Goal: Find specific page/section: Find specific page/section

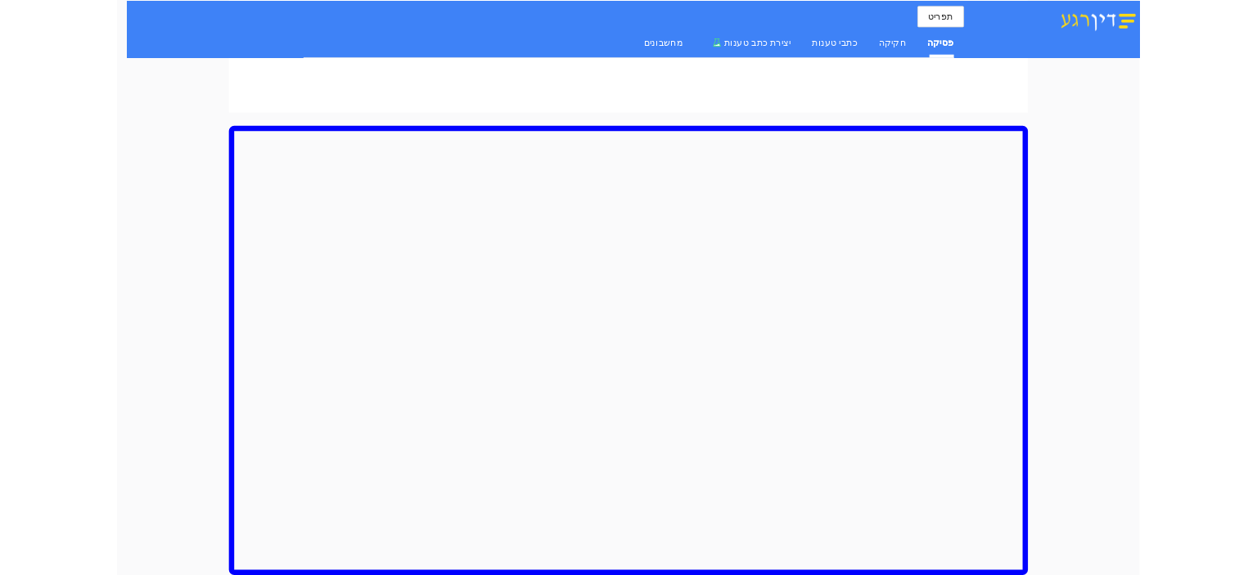
scroll to position [1177, 0]
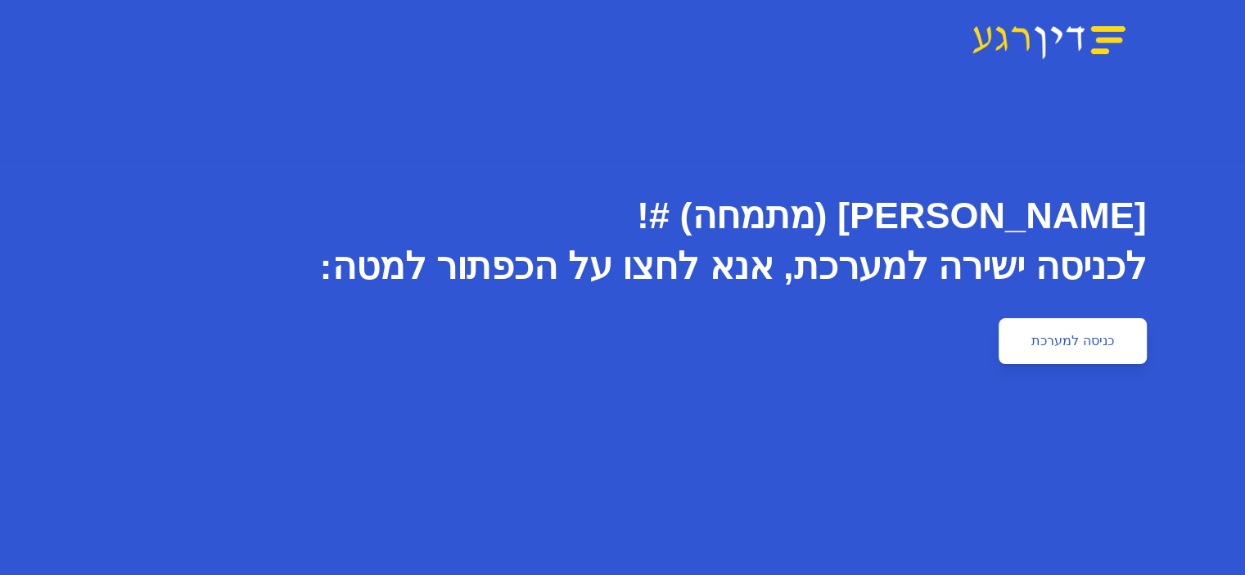
click at [1146, 354] on link "כניסה למערכת" at bounding box center [1072, 341] width 147 height 46
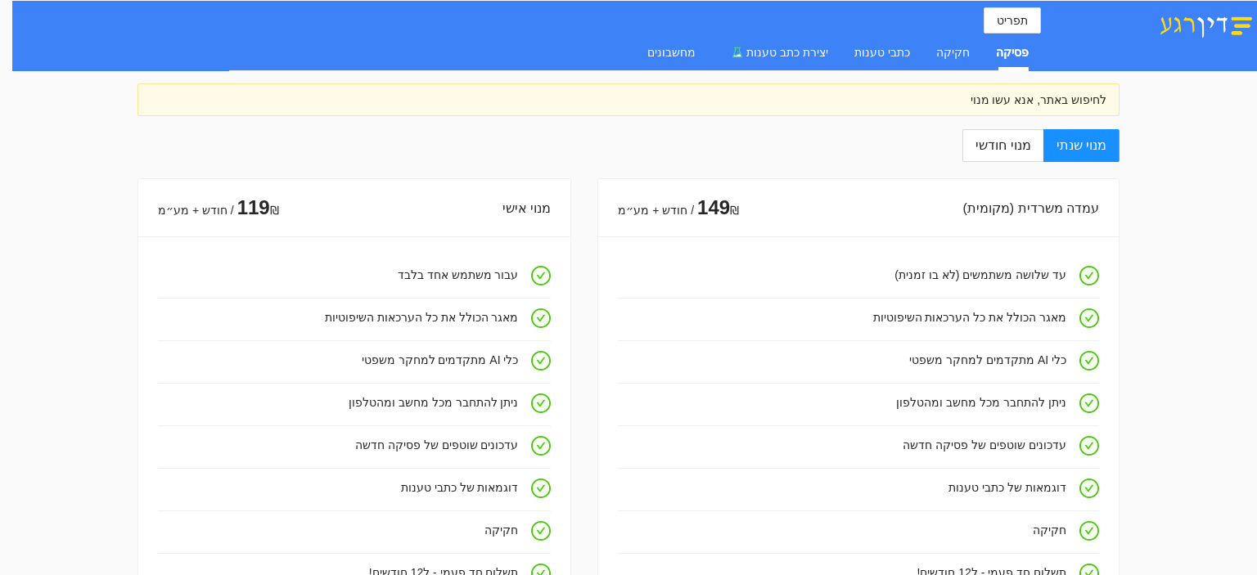
click at [1060, 499] on div "דוגמאות של כתבי טענות" at bounding box center [842, 489] width 449 height 21
click at [1098, 494] on icon "check-circle" at bounding box center [1089, 489] width 16 height 16
click at [818, 47] on span "יצירת כתב טענות" at bounding box center [788, 52] width 82 height 13
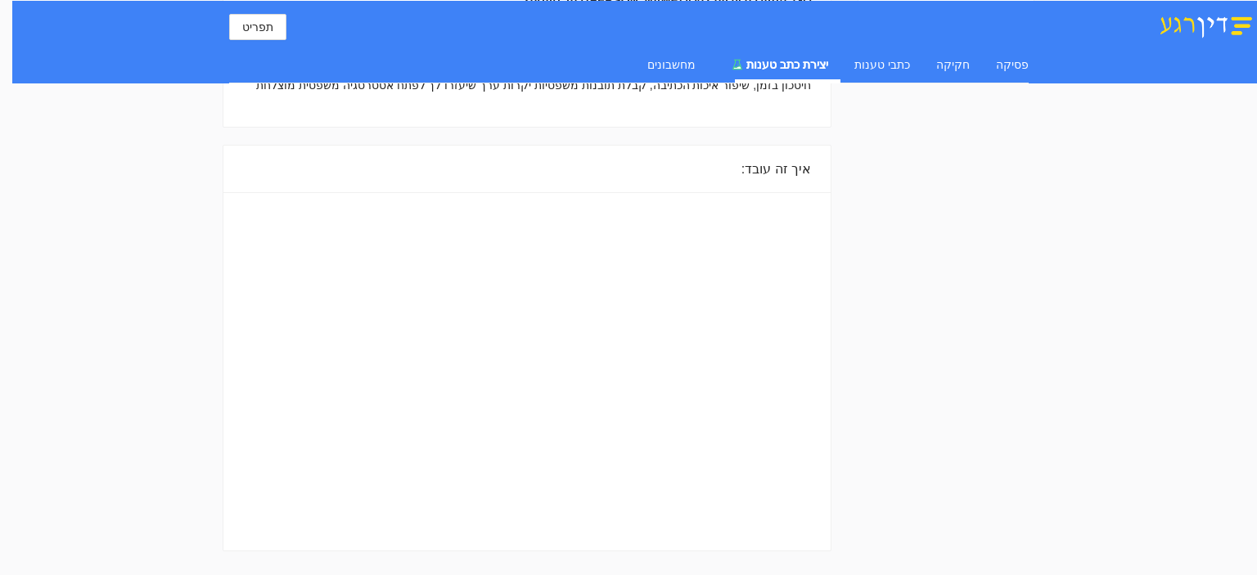
scroll to position [357, 0]
click at [671, 65] on div "מחשבונים" at bounding box center [672, 65] width 48 height 18
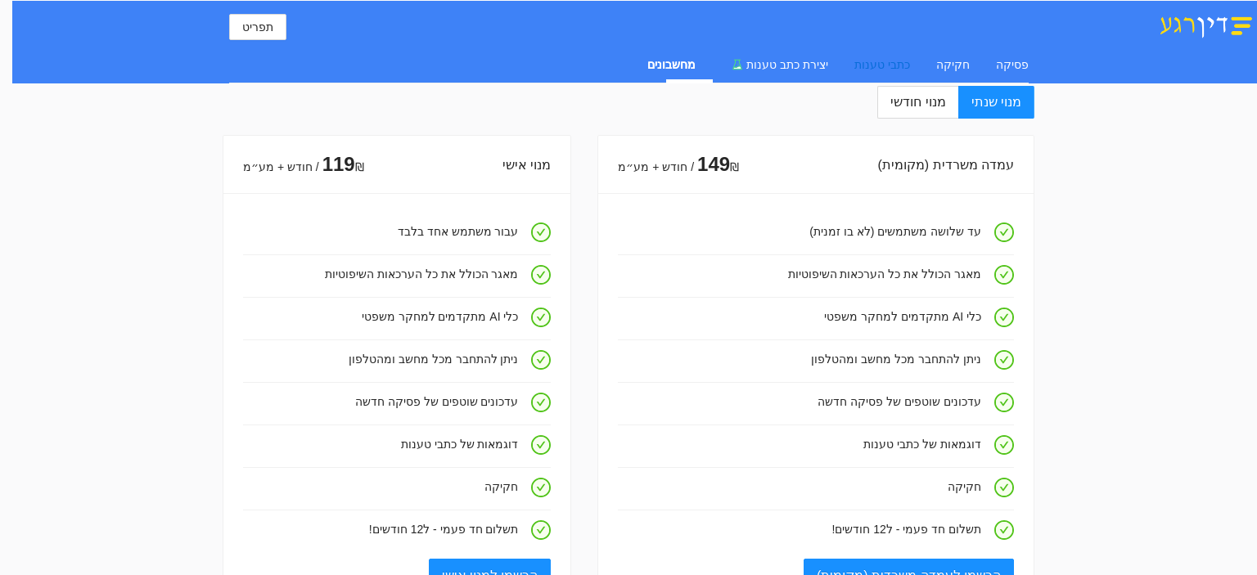
click at [888, 65] on div "כתבי טענות" at bounding box center [883, 65] width 56 height 18
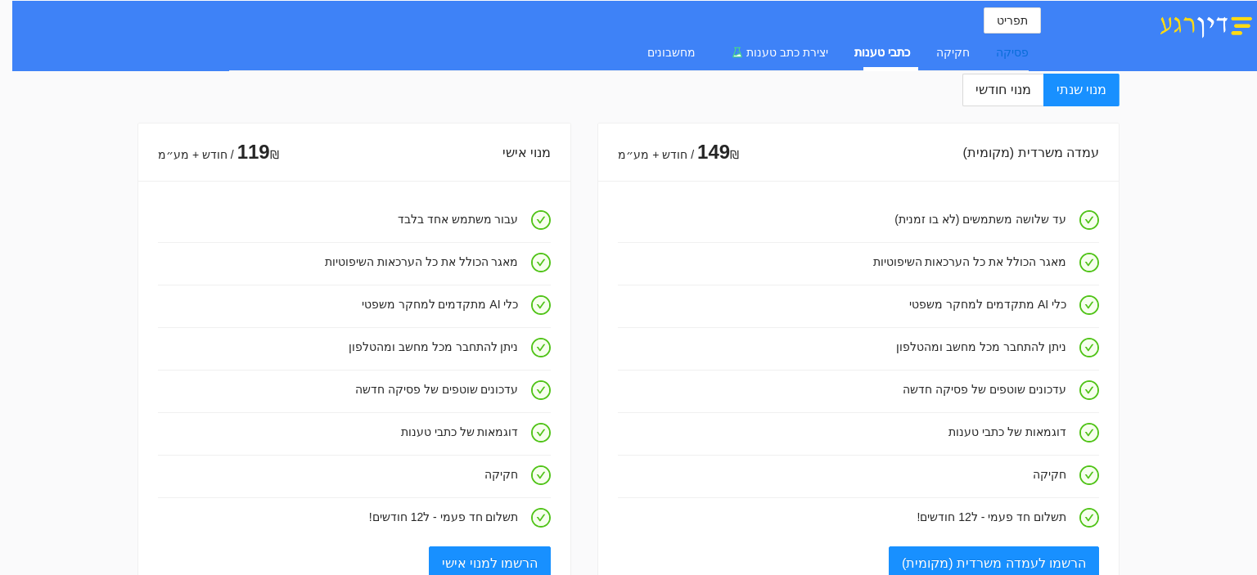
click at [1025, 52] on div "פסיקה" at bounding box center [1012, 52] width 33 height 18
click at [951, 58] on div "חקיקה" at bounding box center [953, 52] width 34 height 18
click at [901, 53] on div "כתבי טענות" at bounding box center [883, 52] width 56 height 18
click at [804, 52] on span "יצירת כתב טענות" at bounding box center [788, 52] width 82 height 13
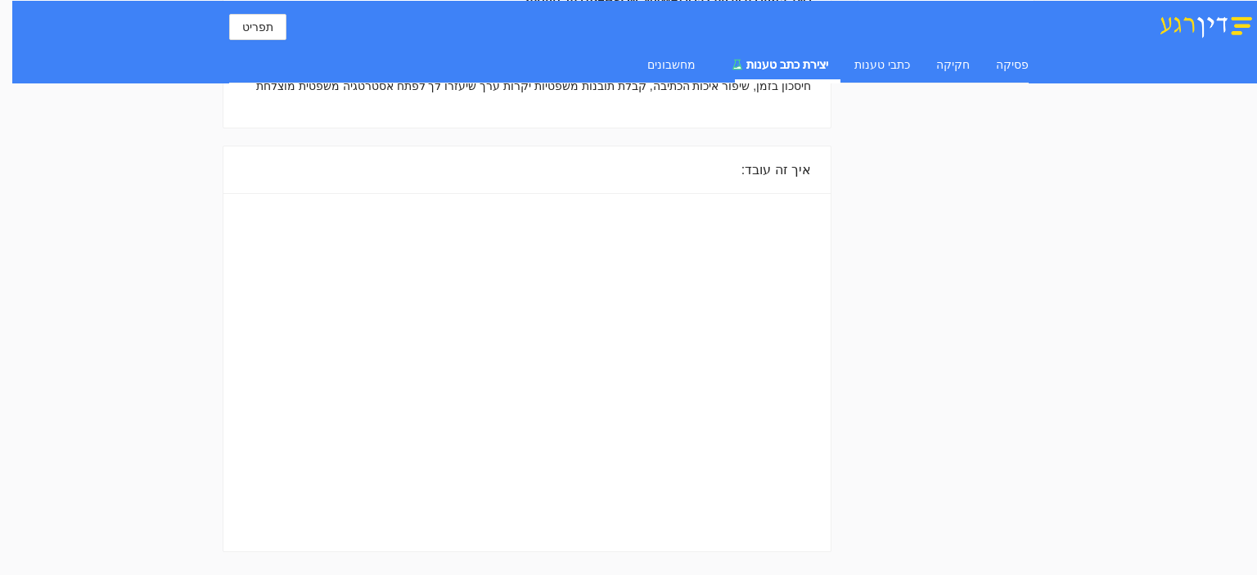
scroll to position [357, 0]
